Goal: Check status

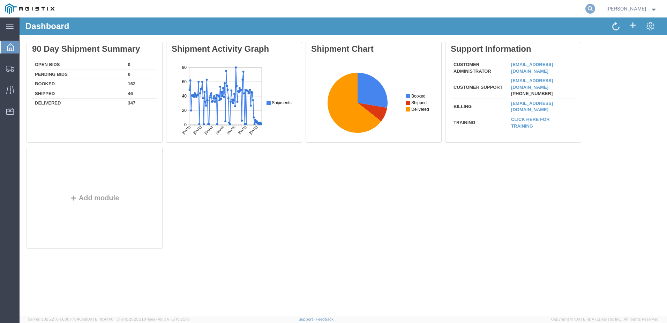
click at [596, 9] on icon at bounding box center [591, 9] width 10 height 10
click at [487, 8] on input "search" at bounding box center [480, 8] width 212 height 17
paste input "531277415"
type input "531277415"
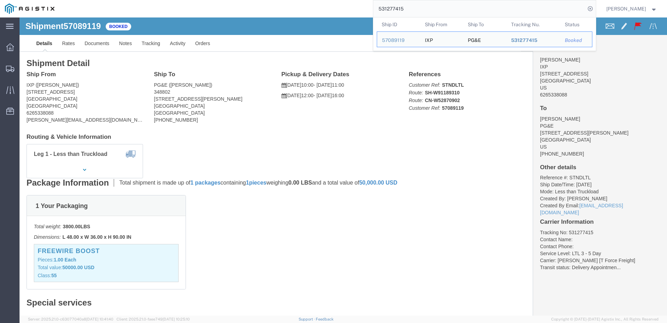
drag, startPoint x: 438, startPoint y: 10, endPoint x: 328, endPoint y: 9, distance: 110.3
click at [328, 9] on div "531277415 Ship ID Ship From Ship To Tracking Nu. Status Ship ID 57089119 Ship F…" at bounding box center [327, 8] width 537 height 17
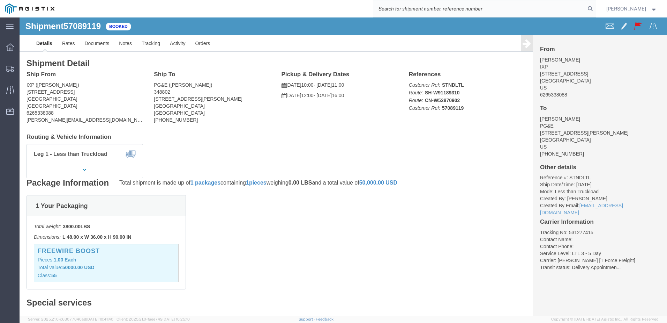
click div "Shipment Detail Ship From IXP ([PERSON_NAME]) [STREET_ADDRESS] 6265338088 [PERS…"
click at [40, 10] on img at bounding box center [30, 8] width 50 height 10
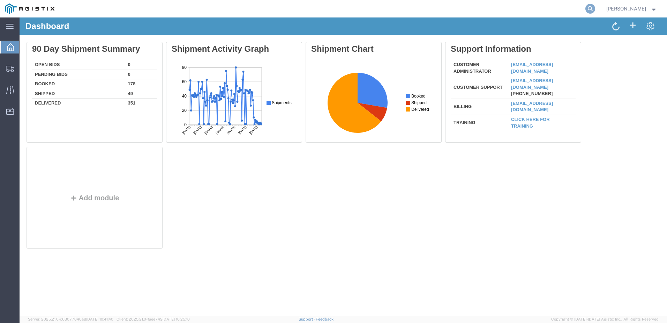
click at [596, 6] on icon at bounding box center [591, 9] width 10 height 10
click at [503, 6] on input "search" at bounding box center [480, 8] width 212 height 17
paste input "57138686"
type input "57138686"
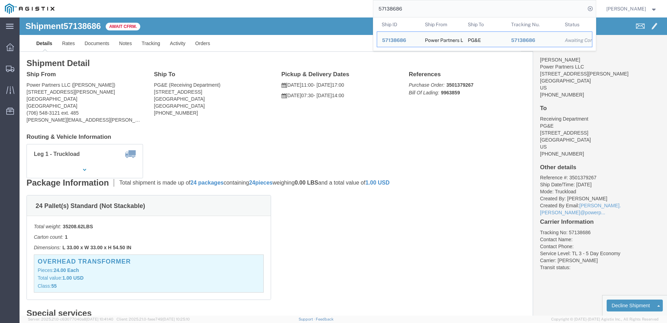
click ul "Details Rates Documents Notes Tracking Activity Orders"
